Goal: Find specific page/section: Find specific page/section

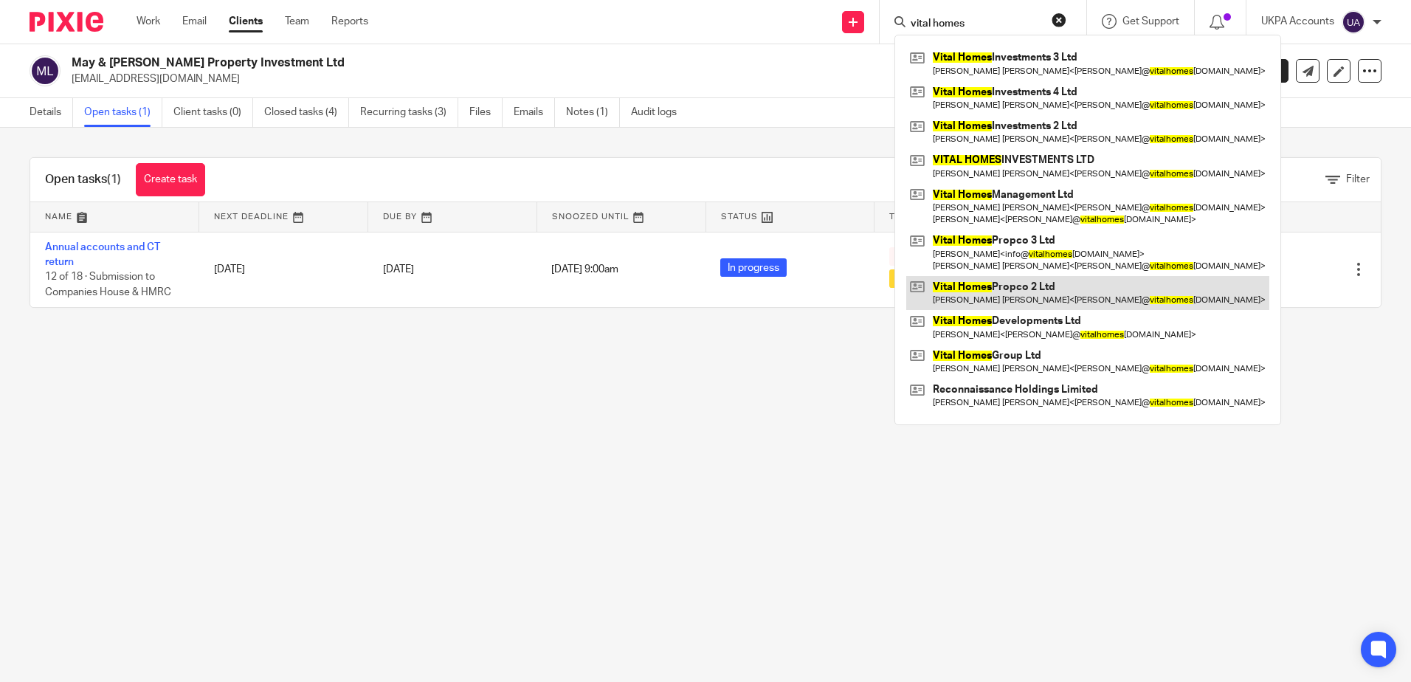
type input "vital homes"
click at [1026, 282] on link at bounding box center [1087, 293] width 363 height 34
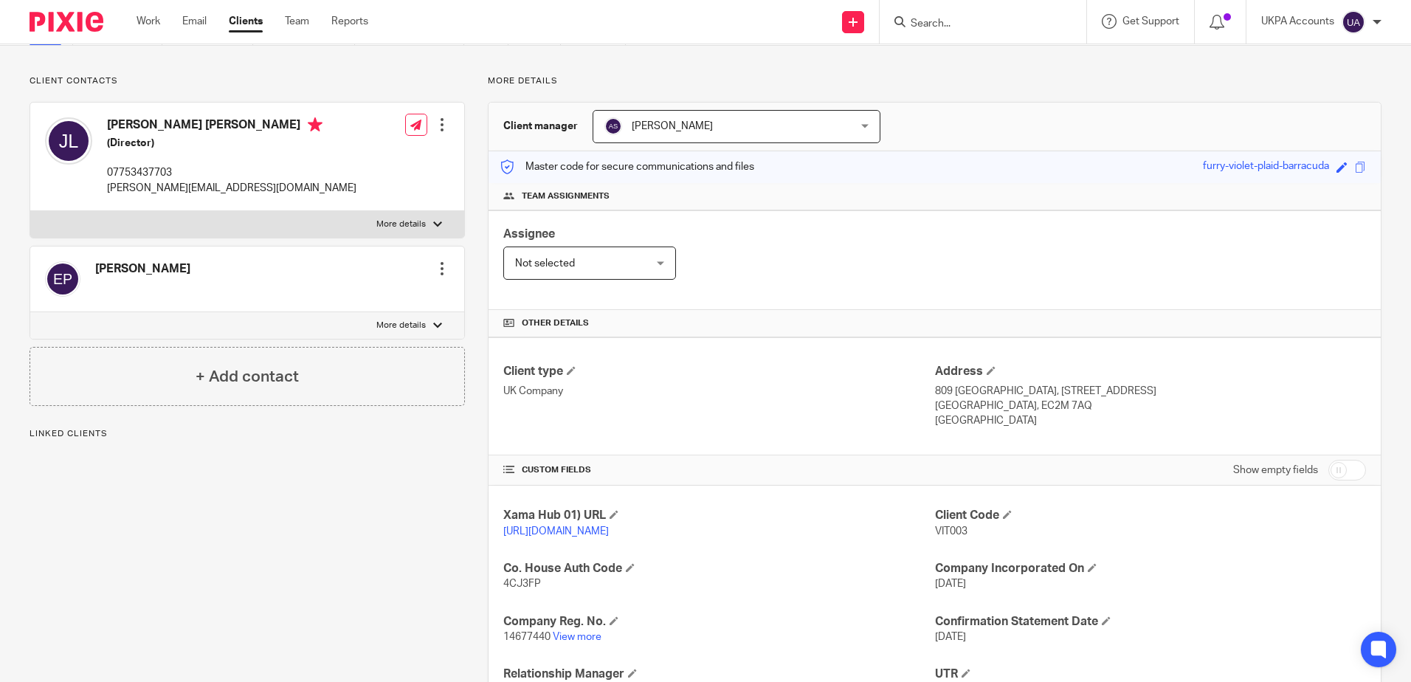
scroll to position [271, 0]
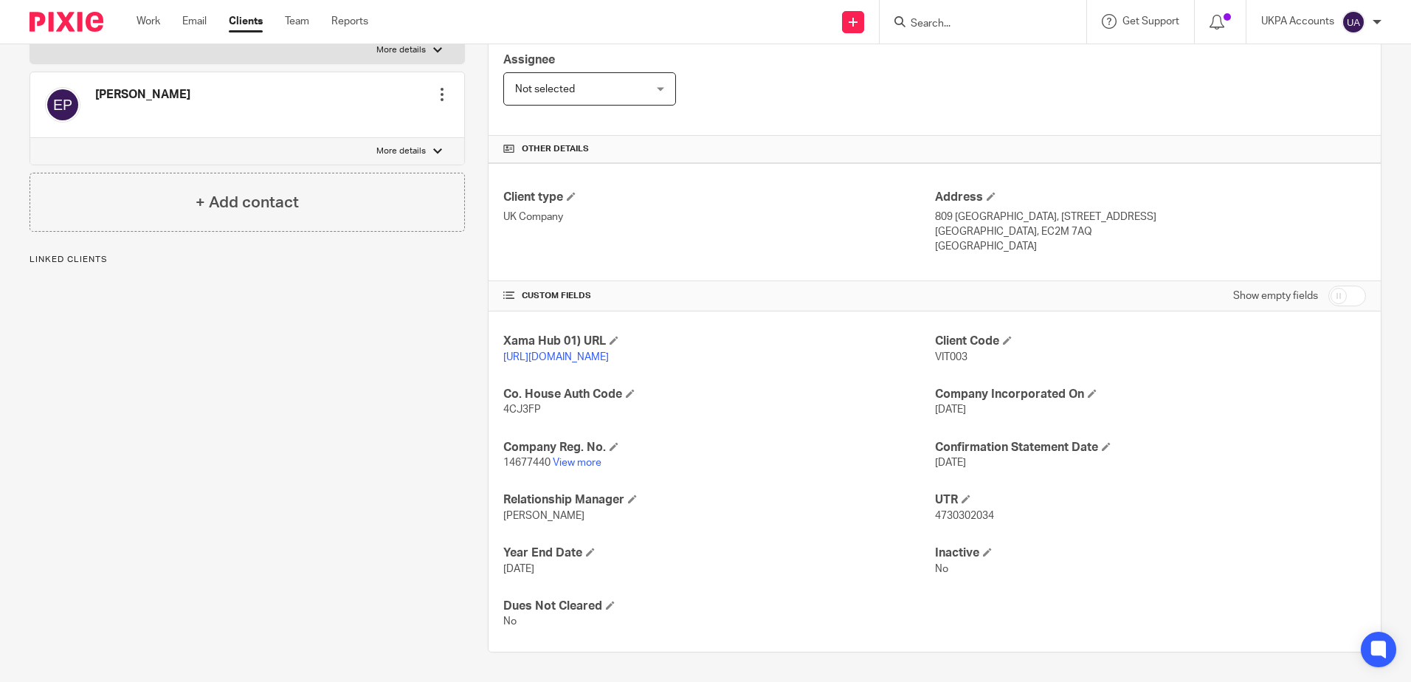
drag, startPoint x: 590, startPoint y: 466, endPoint x: 581, endPoint y: 356, distance: 109.5
click at [590, 466] on link "View more" at bounding box center [577, 462] width 49 height 10
click at [403, 404] on div "Client contacts Elena PASHEVKINA Edit contact Create client from contact Export…" at bounding box center [236, 276] width 458 height 751
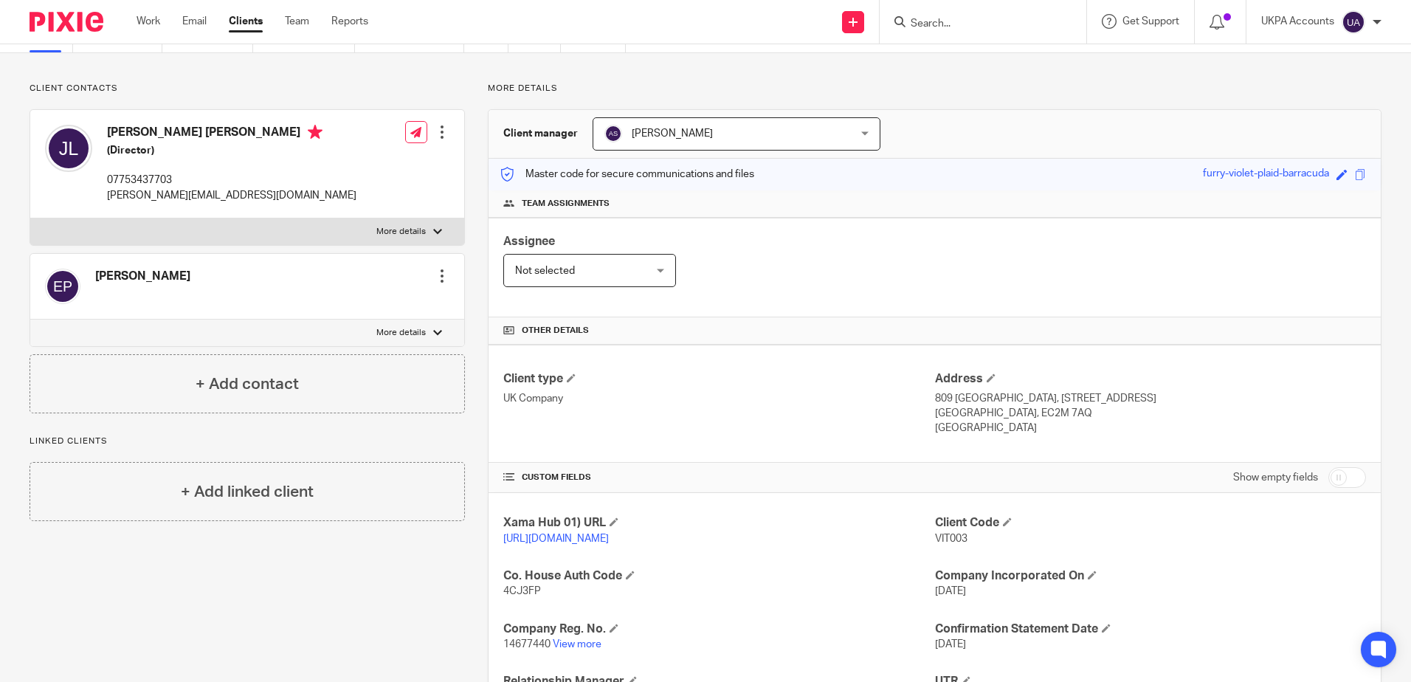
scroll to position [0, 0]
